Goal: Task Accomplishment & Management: Manage account settings

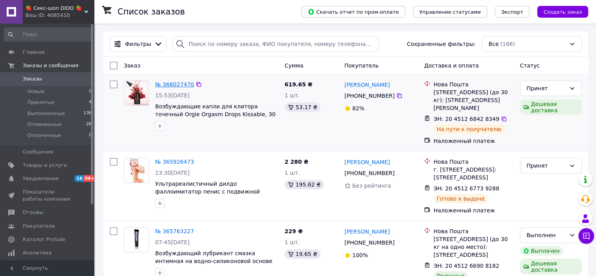
click at [169, 83] on link "№ 366027470" at bounding box center [174, 84] width 39 height 6
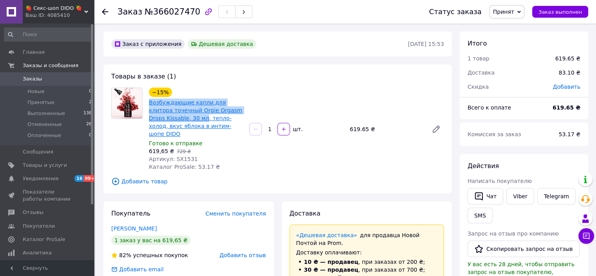
drag, startPoint x: 153, startPoint y: 103, endPoint x: 186, endPoint y: 119, distance: 36.8
click at [186, 119] on div "−15% Возбуждающие капли для клитора точечный Orgie Orgasm Drops Kissable, 30 мл…" at bounding box center [196, 129] width 100 height 86
copy link "Возбуждающие капли для клитора точечный Orgie Orgasm Drops Kissable, 30 мл"
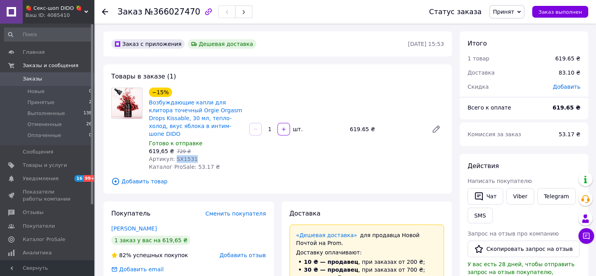
drag, startPoint x: 193, startPoint y: 153, endPoint x: 174, endPoint y: 150, distance: 19.4
click at [174, 155] on div "Артикул: SX1531" at bounding box center [196, 159] width 94 height 8
copy span "SX1531"
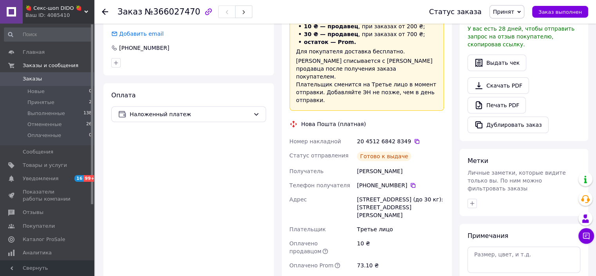
scroll to position [314, 0]
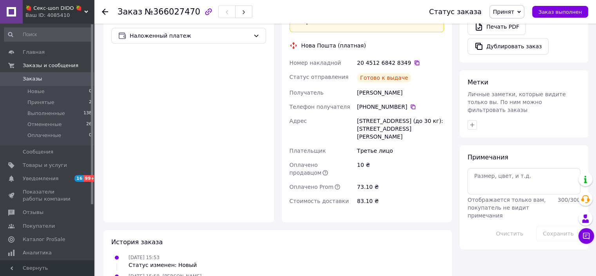
click at [414, 60] on icon at bounding box center [417, 63] width 6 height 6
click at [104, 9] on use at bounding box center [105, 12] width 6 height 6
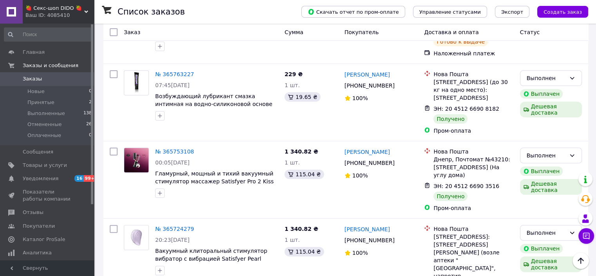
scroll to position [235, 0]
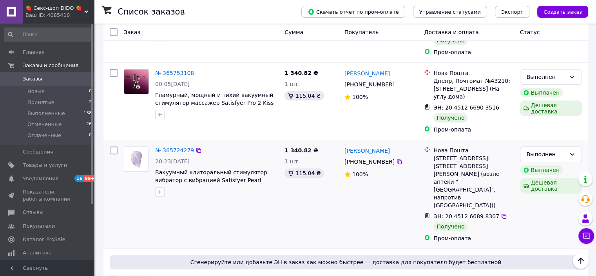
click at [178, 153] on link "№ 365724279" at bounding box center [174, 150] width 39 height 6
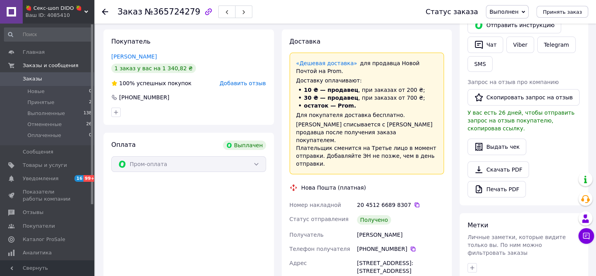
scroll to position [39, 0]
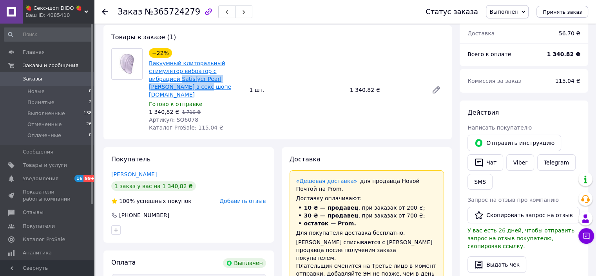
drag, startPoint x: 242, startPoint y: 77, endPoint x: 150, endPoint y: 79, distance: 91.4
click at [150, 79] on span "Вакуумный клиторальный стимулятор вибратор с вибрацией Satisfyer Pearl [PERSON_…" at bounding box center [196, 78] width 94 height 39
copy link "Satisfyer Pearl [PERSON_NAME] в секс-"
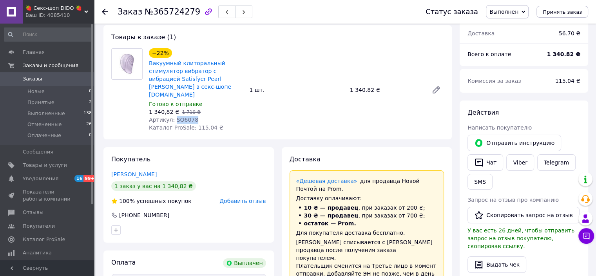
drag, startPoint x: 196, startPoint y: 111, endPoint x: 173, endPoint y: 113, distance: 22.5
click at [173, 116] on div "Артикул: SO6078" at bounding box center [196, 120] width 94 height 8
copy span "SO6078"
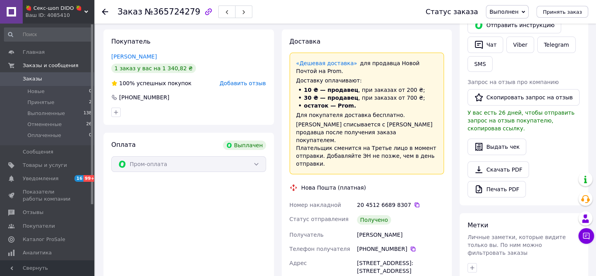
scroll to position [196, 0]
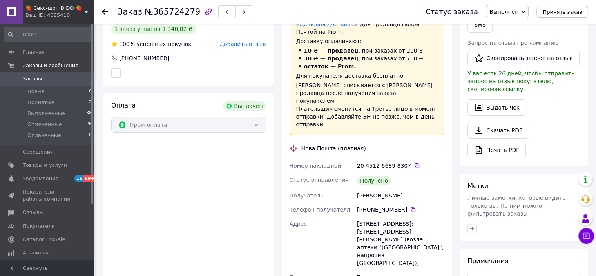
drag, startPoint x: 404, startPoint y: 193, endPoint x: 373, endPoint y: 190, distance: 31.1
click at [373, 205] on div "[PHONE_NUMBER]" at bounding box center [400, 209] width 87 height 8
copy div "50 984 96 91"
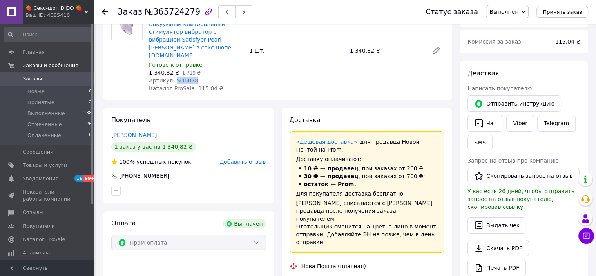
scroll to position [0, 0]
